Goal: Download file/media

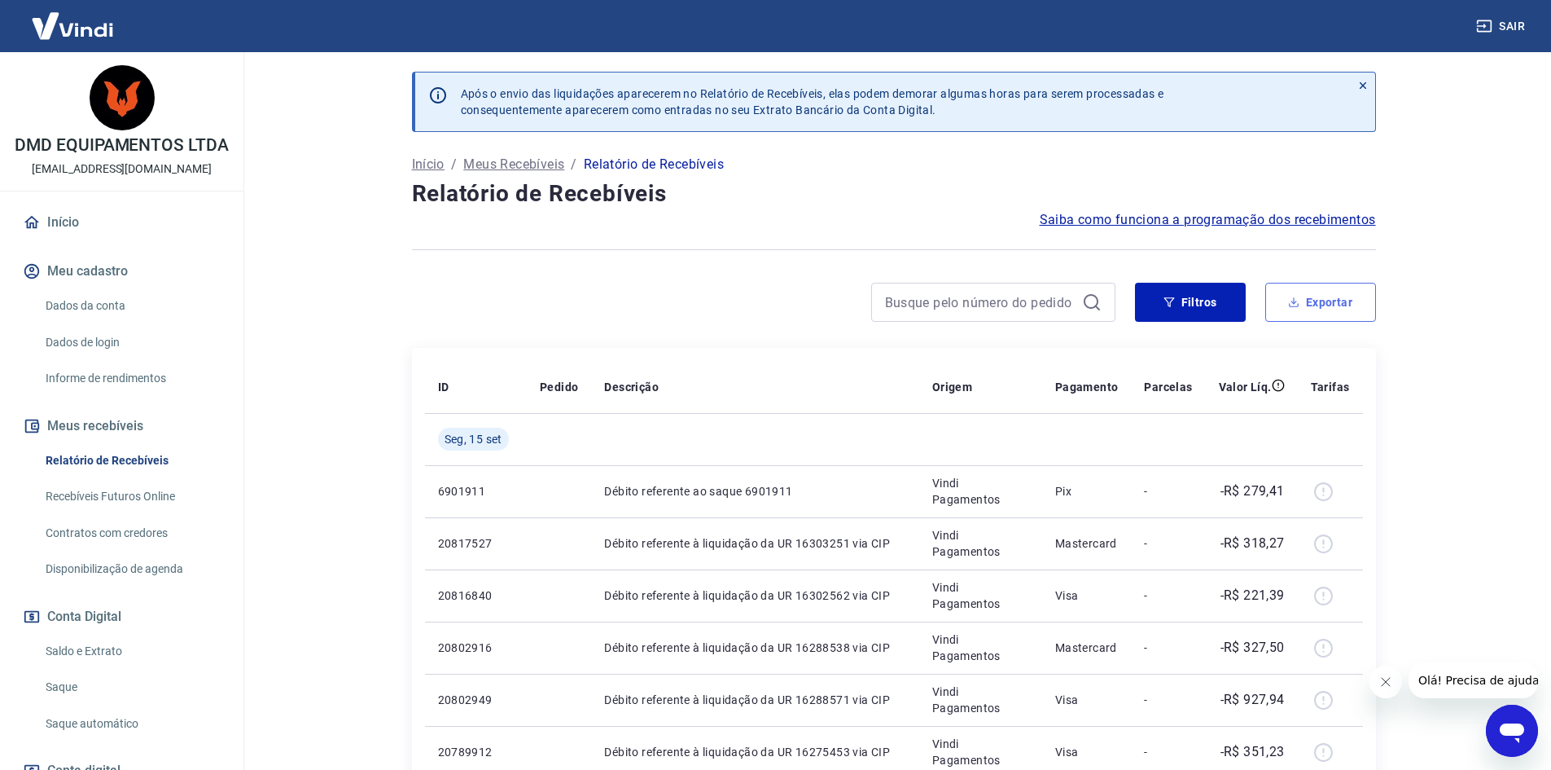
click at [1314, 300] on button "Exportar" at bounding box center [1321, 302] width 111 height 39
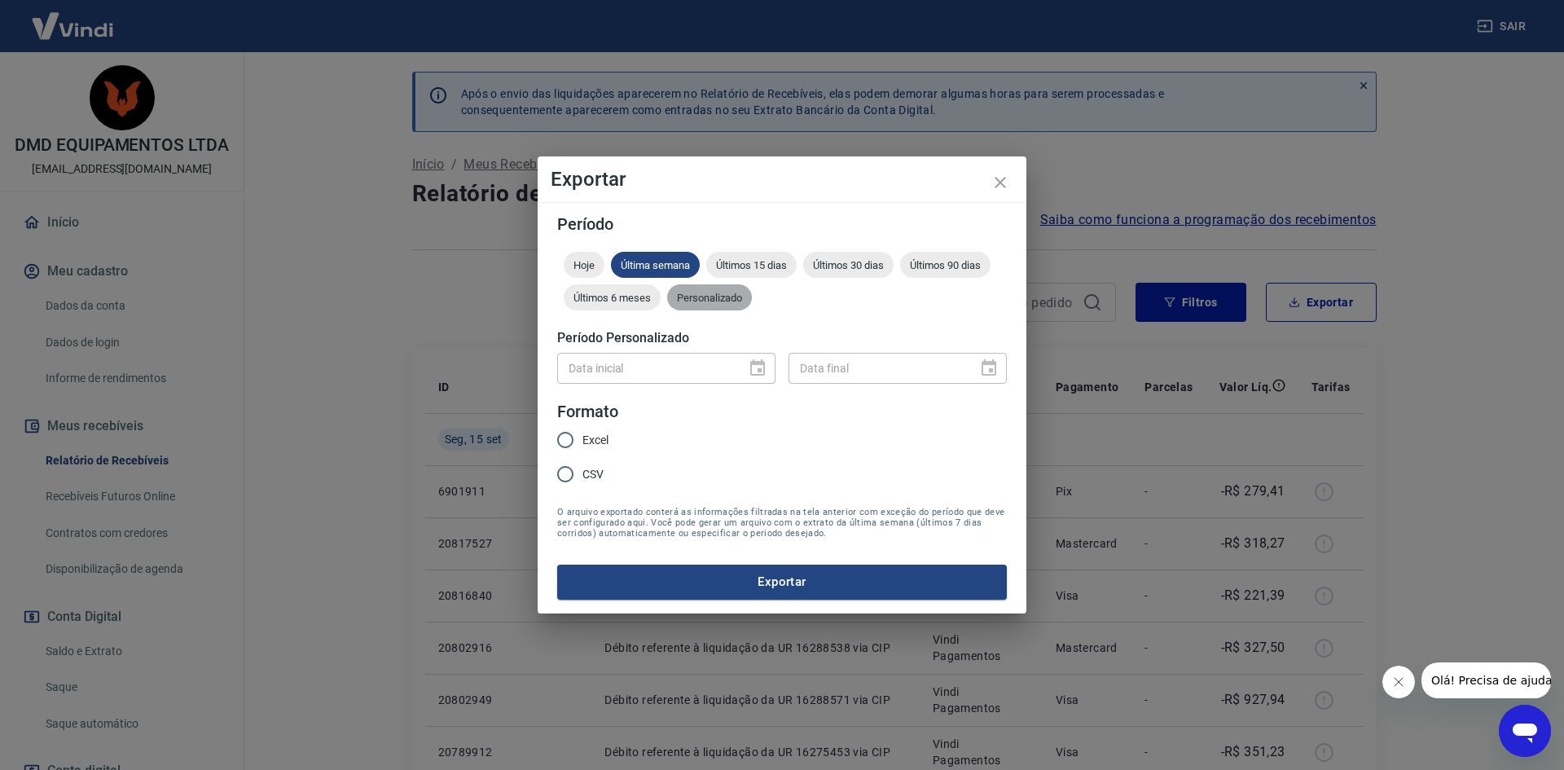
click at [737, 294] on span "Personalizado" at bounding box center [709, 298] width 85 height 12
click at [766, 365] on icon "Choose date" at bounding box center [758, 368] width 20 height 20
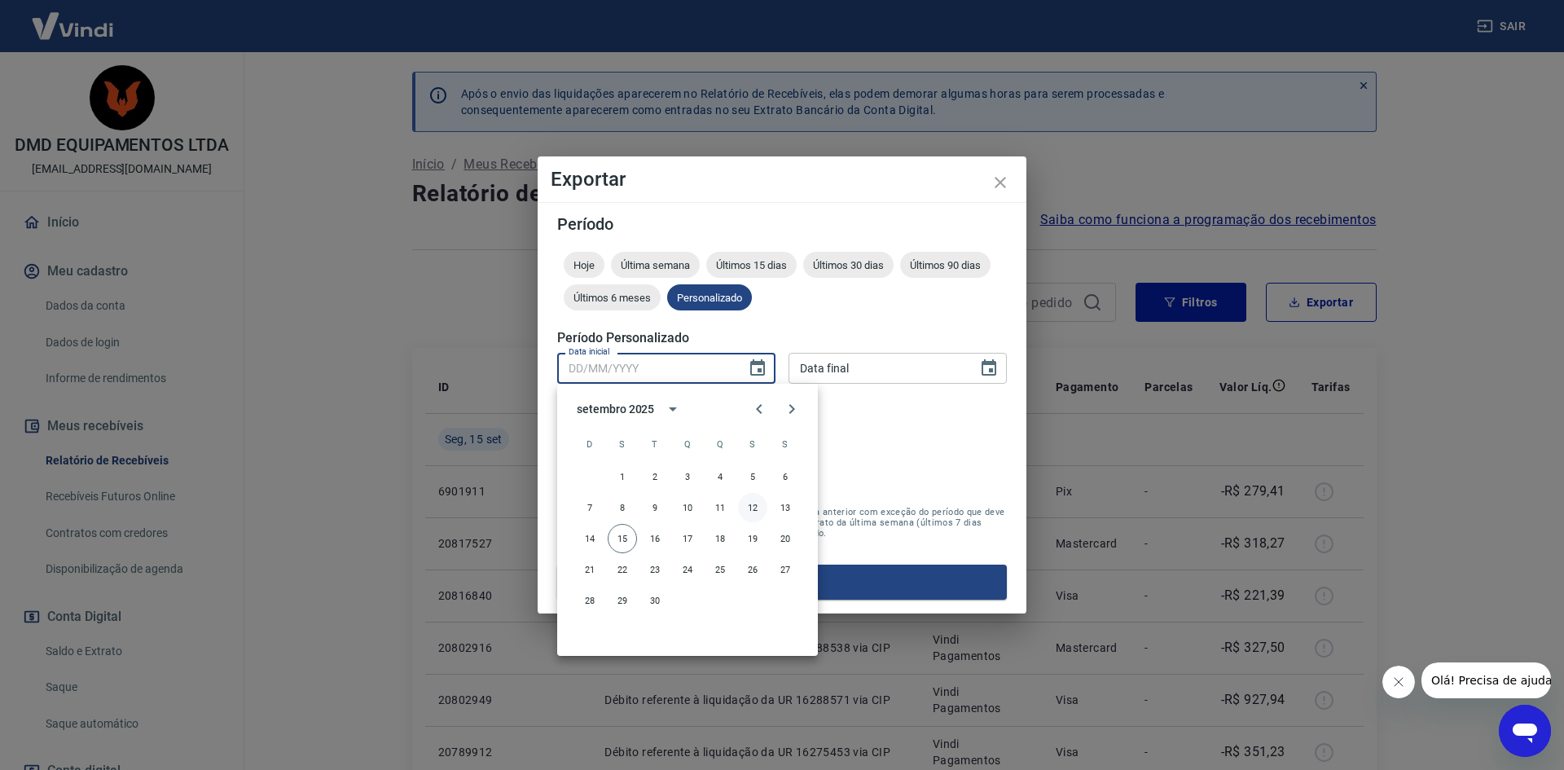
click at [754, 507] on button "12" at bounding box center [752, 507] width 29 height 29
type input "[DATE]"
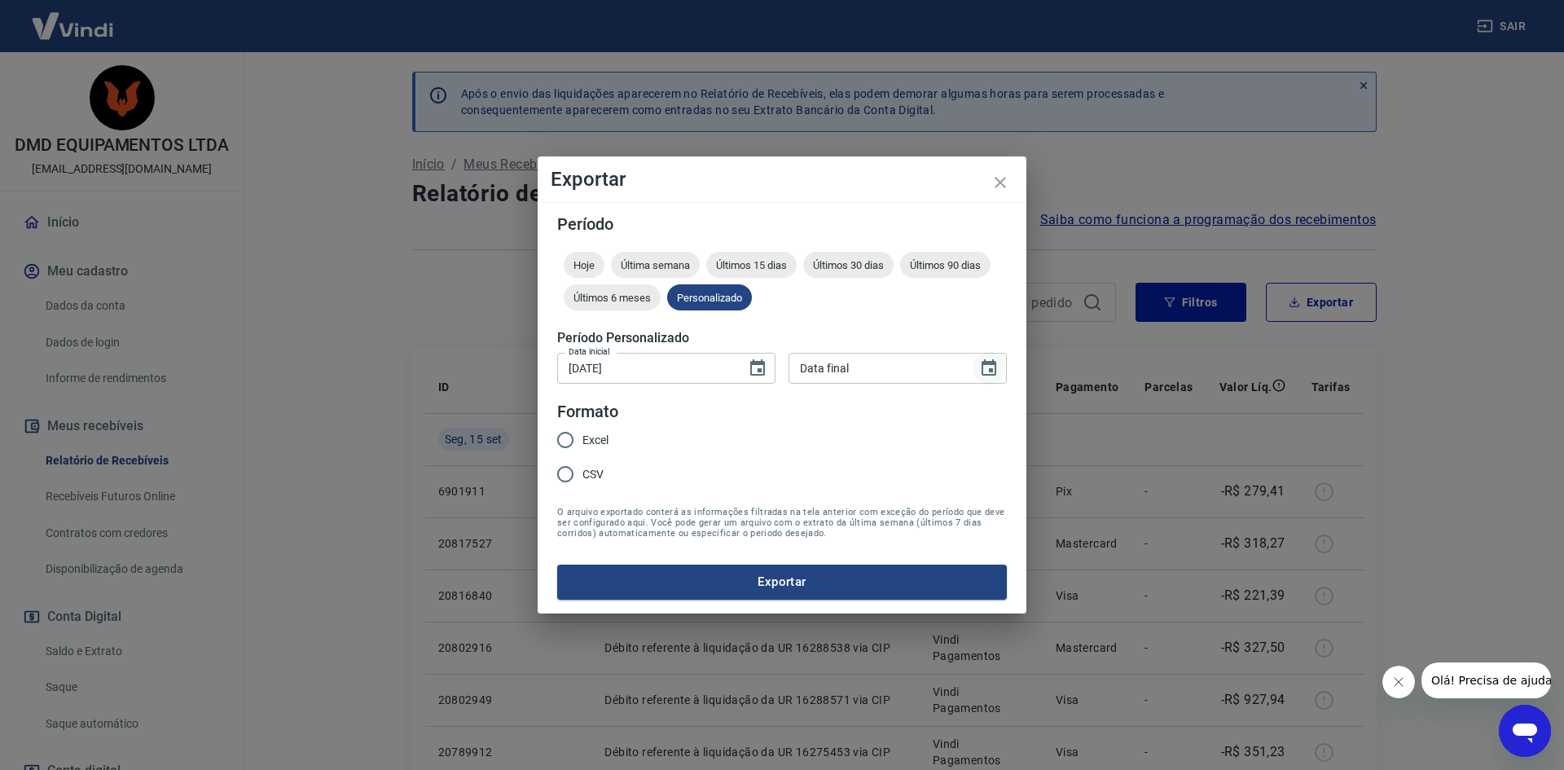
click at [982, 368] on icon "Choose date" at bounding box center [989, 368] width 20 height 20
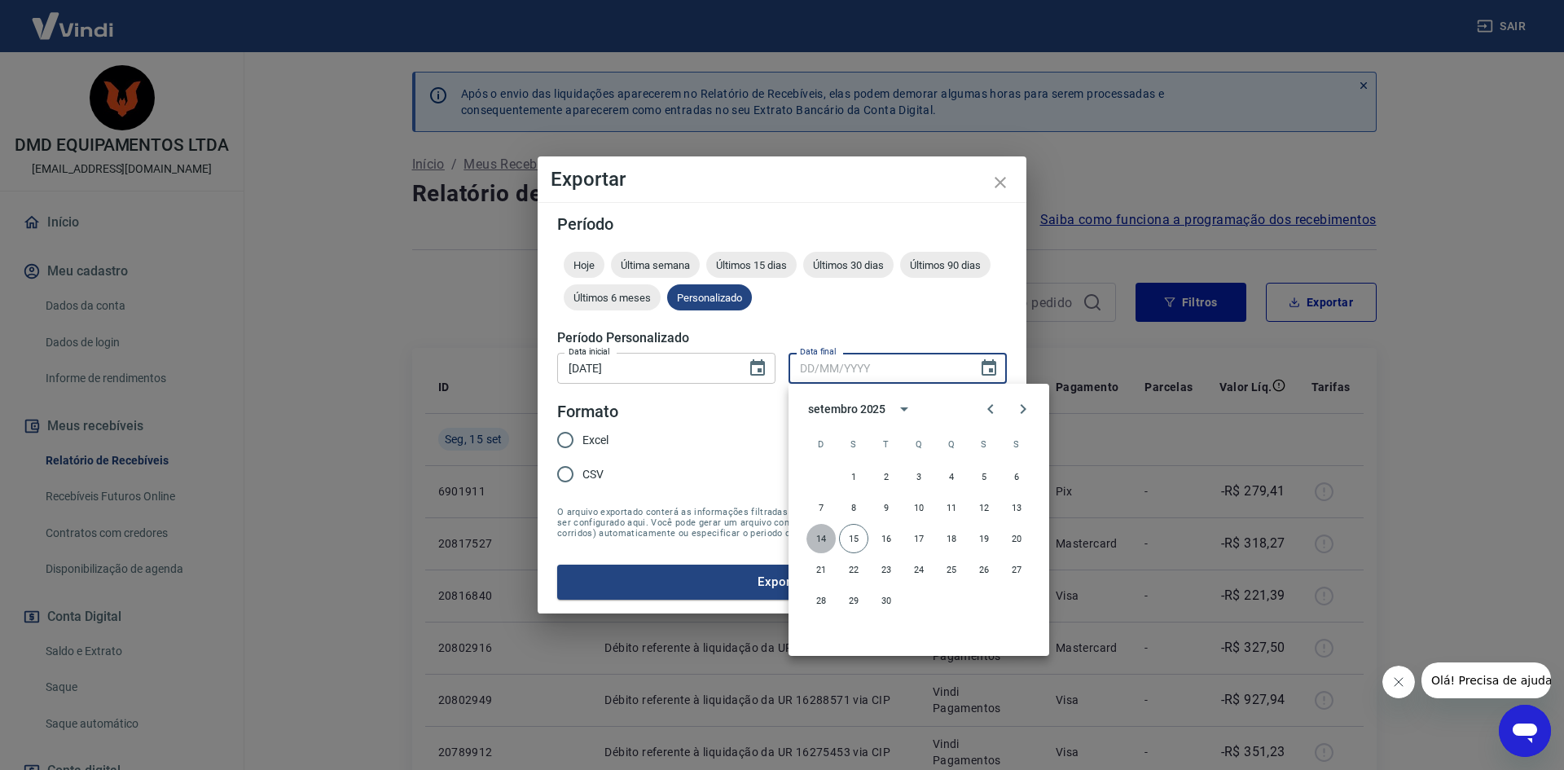
click at [818, 529] on button "14" at bounding box center [820, 538] width 29 height 29
type input "[DATE]"
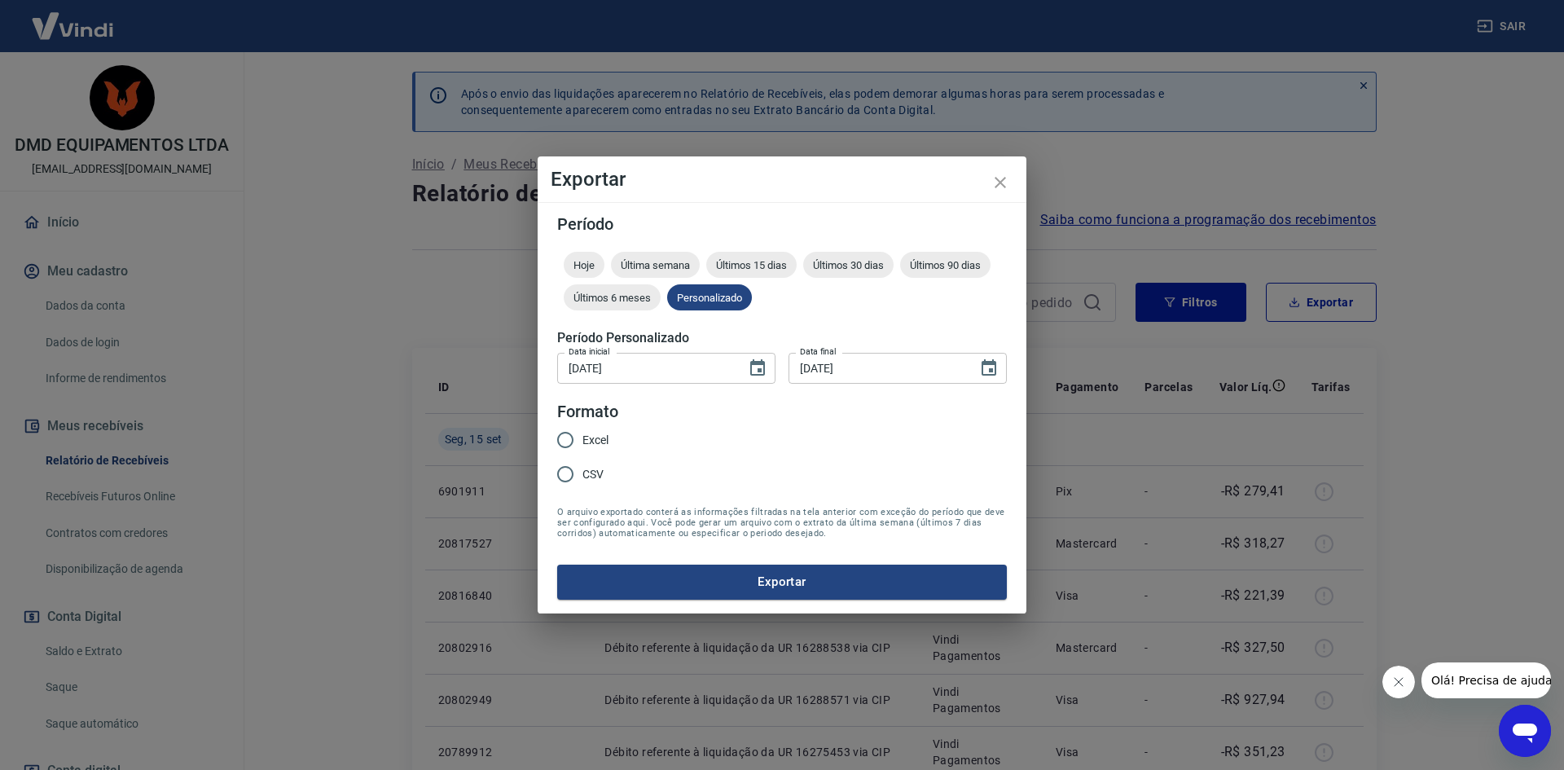
click at [570, 437] on input "Excel" at bounding box center [565, 440] width 34 height 34
radio input "true"
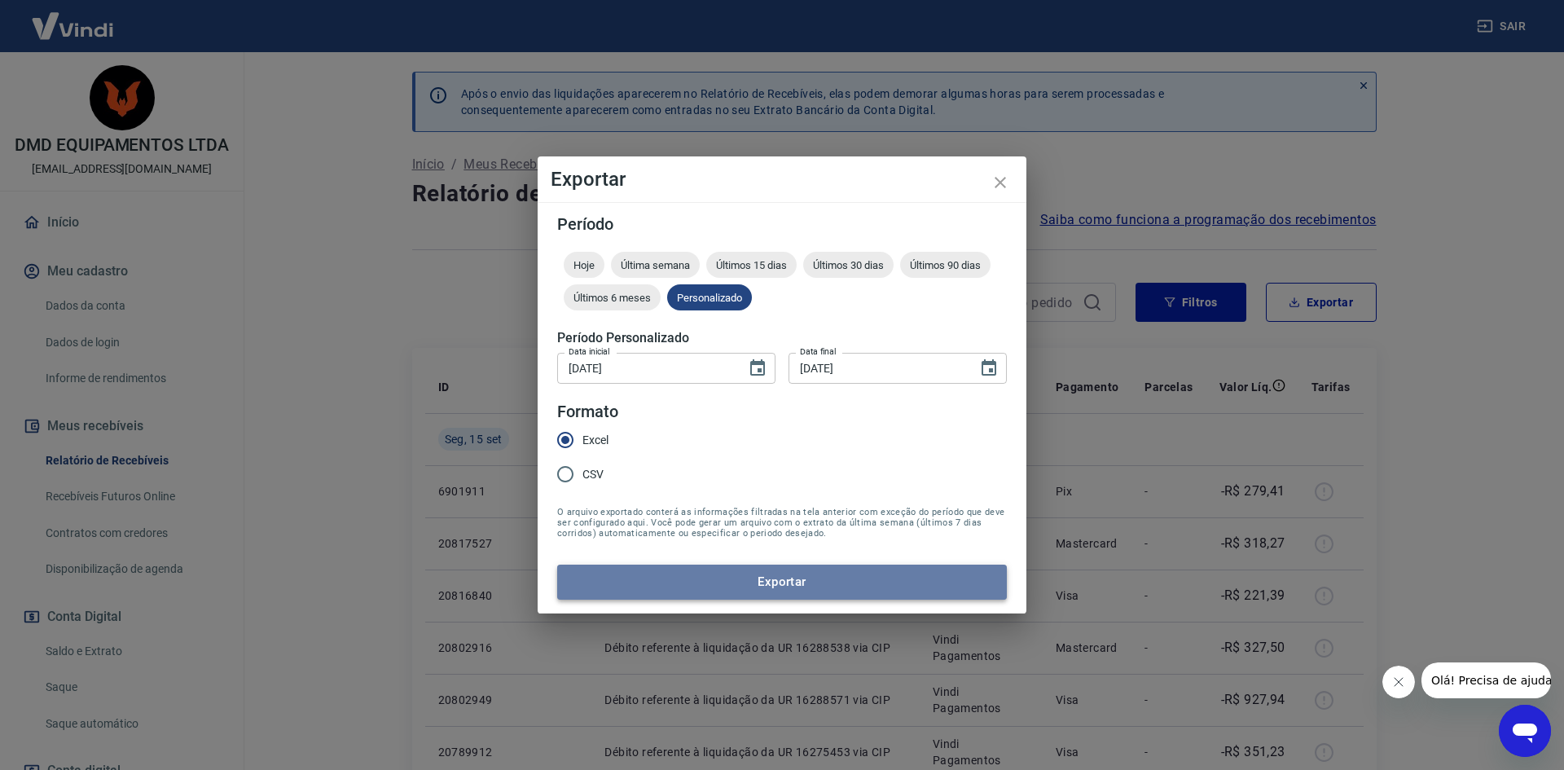
click at [777, 575] on button "Exportar" at bounding box center [782, 581] width 450 height 34
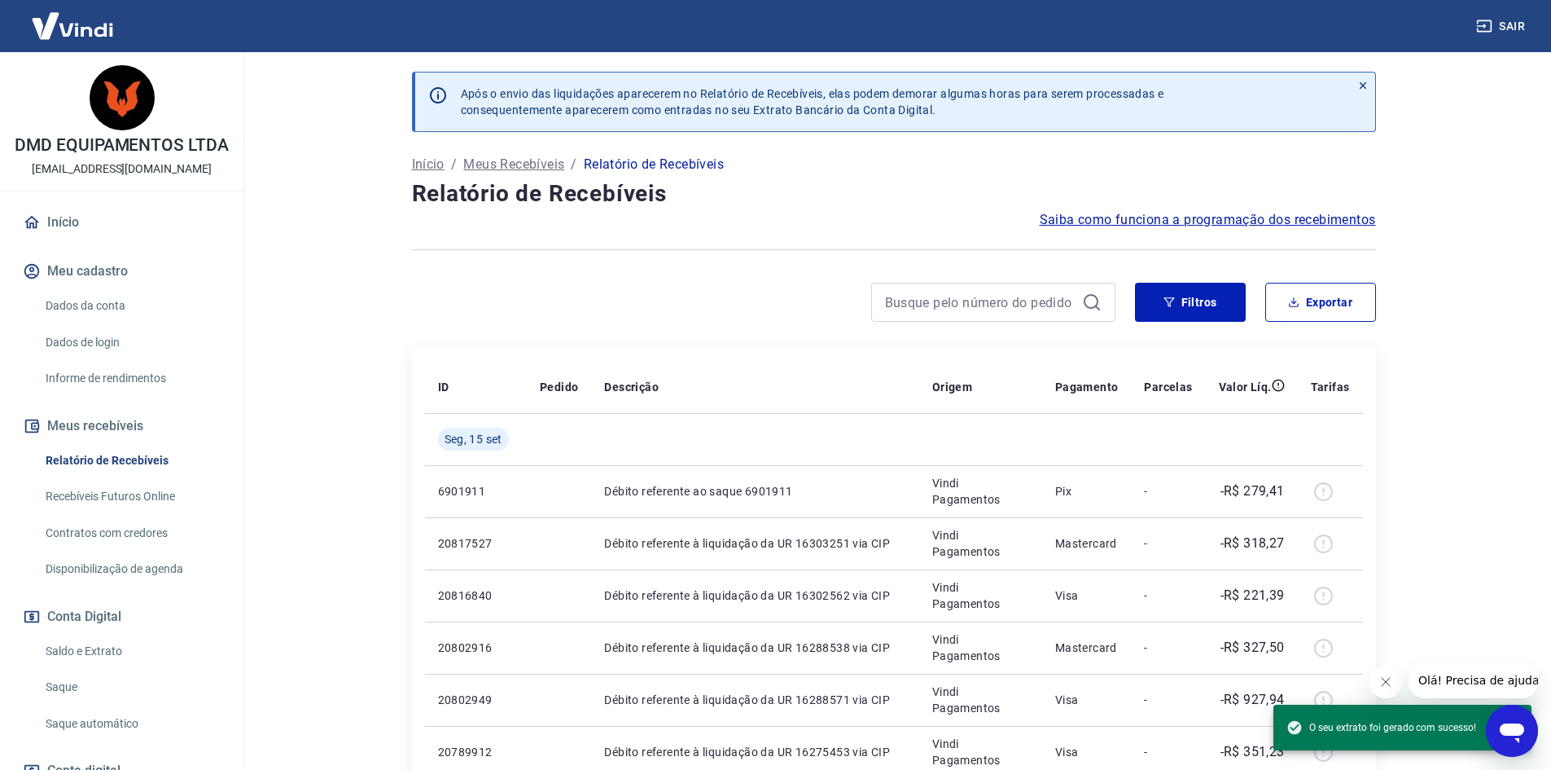
click at [1507, 24] on button "Sair" at bounding box center [1502, 26] width 59 height 30
